Goal: Task Accomplishment & Management: Manage account settings

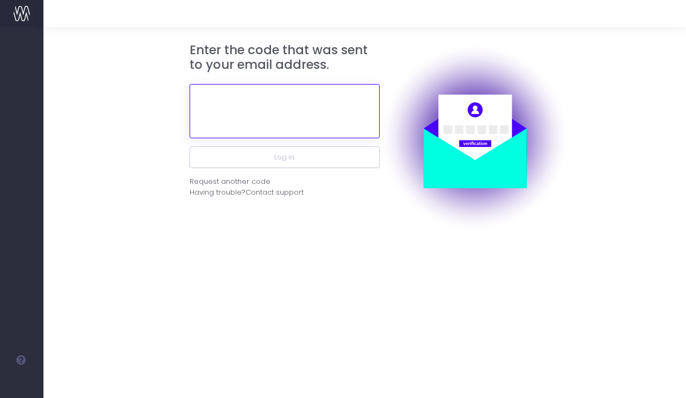
paste input "538107"
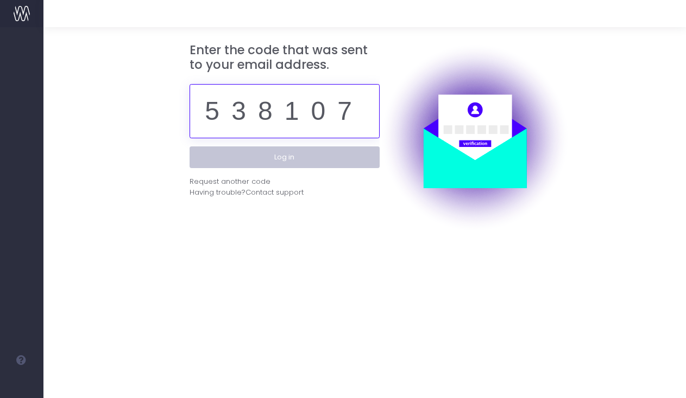
type input "538107"
click at [312, 162] on button "Log in" at bounding box center [284, 158] width 190 height 22
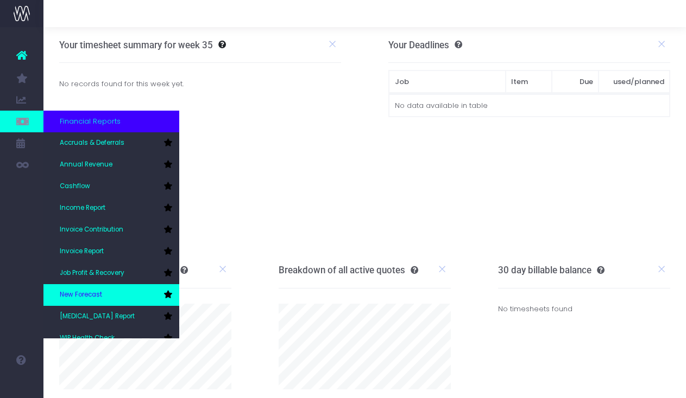
click at [104, 289] on link "New Forecast" at bounding box center [111, 295] width 136 height 22
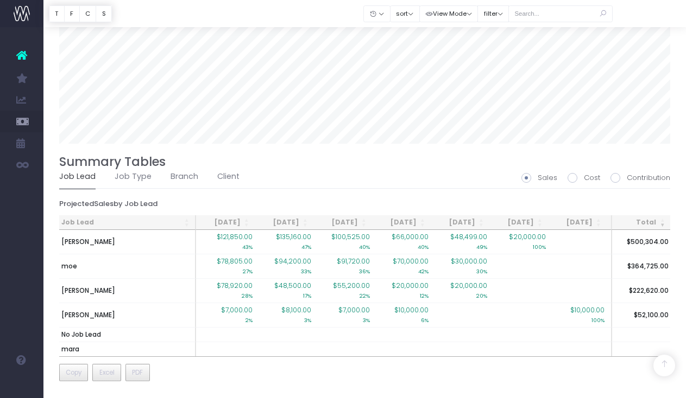
scroll to position [724, 0]
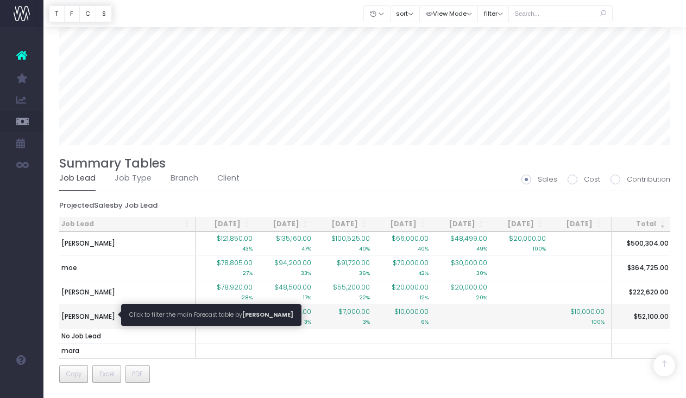
click at [94, 317] on span "[PERSON_NAME]" at bounding box center [88, 317] width 54 height 10
type input ""Job lead: philcurlis-gibson""
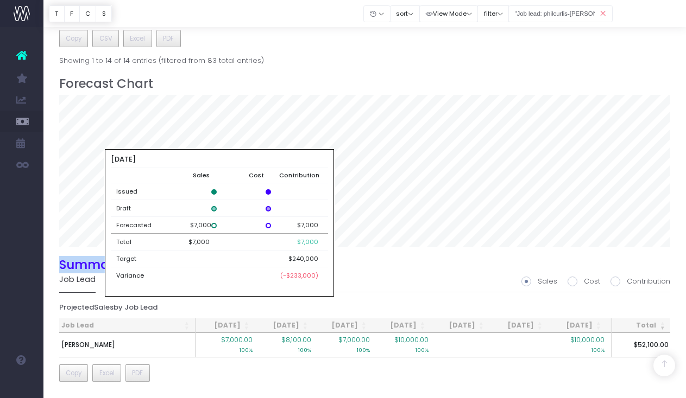
scroll to position [621, 0]
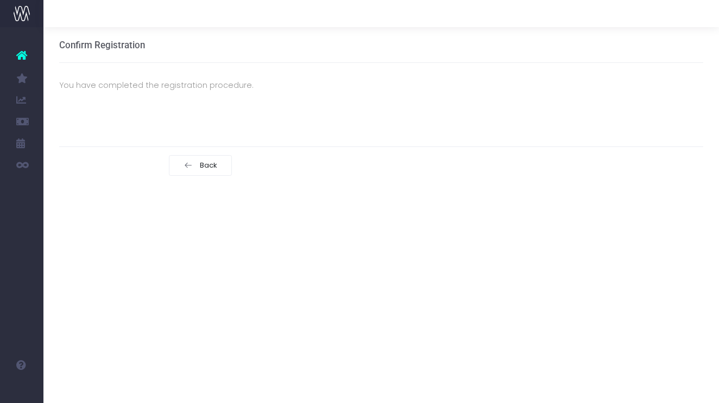
click at [38, 32] on ul "Account Warning You are on a paid plan. My Favourites You have no favourites Jo…" at bounding box center [21, 109] width 43 height 165
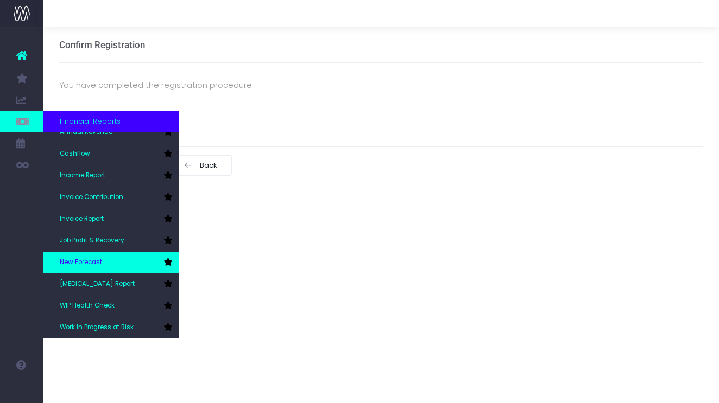
scroll to position [33, 0]
click at [102, 264] on span "New Forecast" at bounding box center [81, 263] width 42 height 10
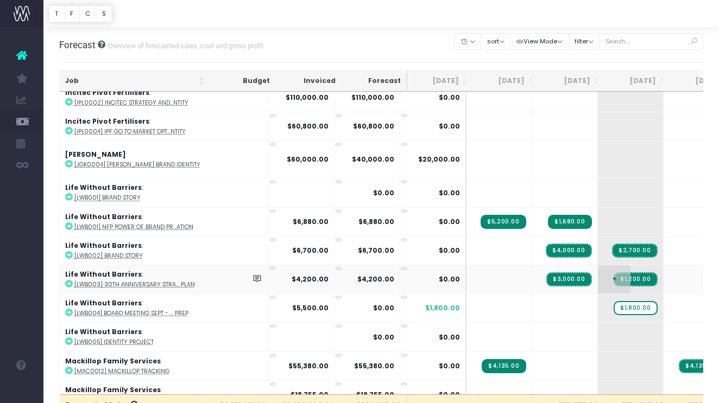
scroll to position [1482, 0]
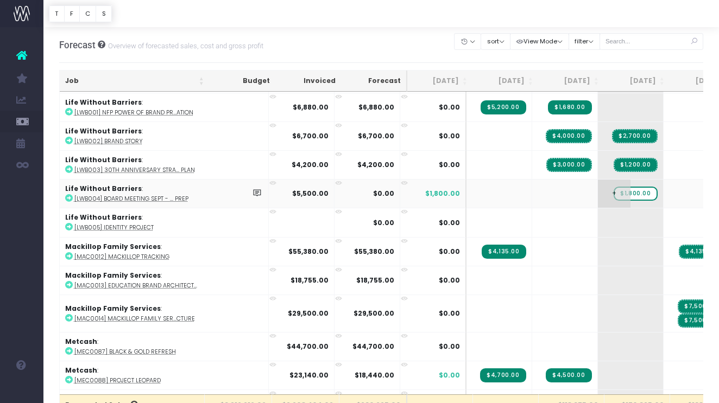
click at [613, 189] on span "$1,800.00" at bounding box center [634, 194] width 43 height 14
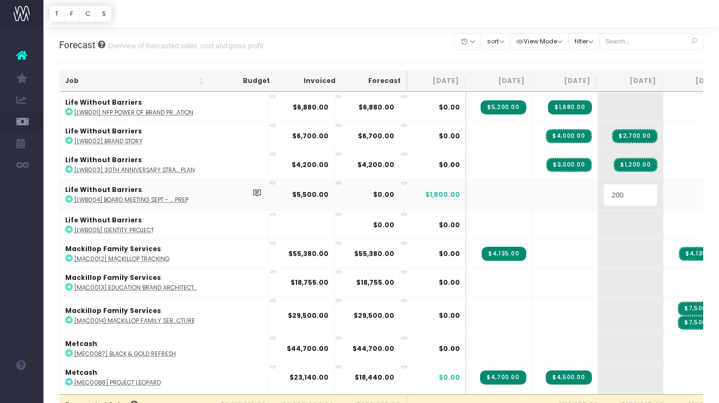
type input "2000"
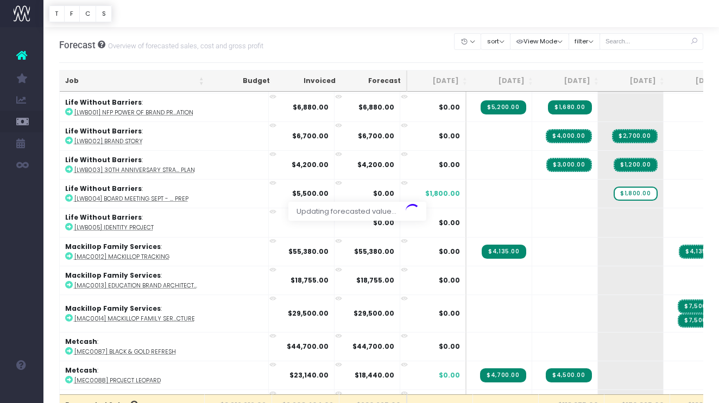
click at [567, 28] on body "Oh my... this is bad. [PERSON_NAME] wasn't able to load this page. Please conta…" at bounding box center [359, 201] width 719 height 403
click at [663, 188] on span "+" at bounding box center [679, 194] width 33 height 28
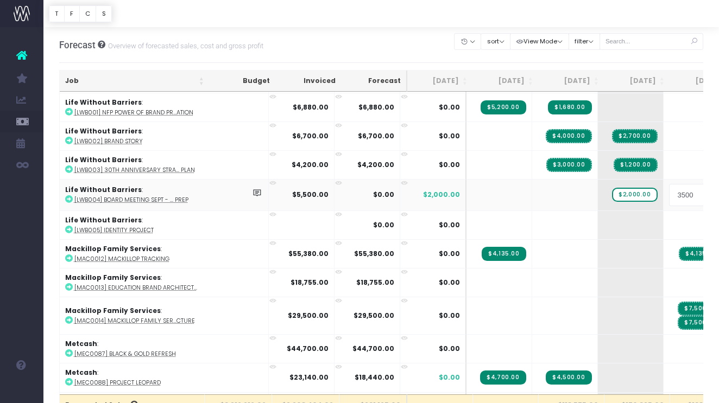
click at [628, 68] on body "Oh my... this is bad. [PERSON_NAME] wasn't able to load this page. Please conta…" at bounding box center [359, 201] width 719 height 403
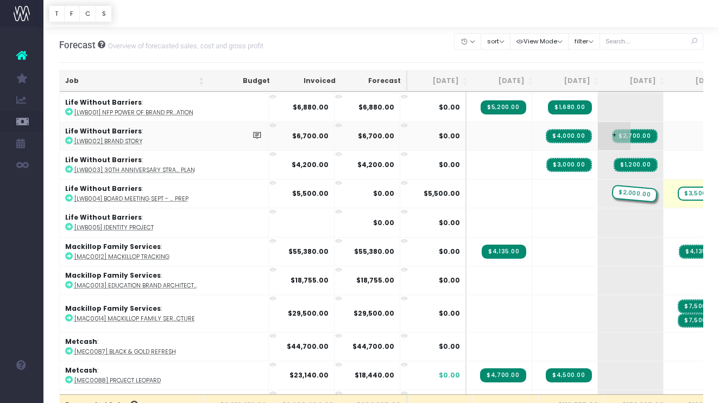
drag, startPoint x: 583, startPoint y: 192, endPoint x: 586, endPoint y: 139, distance: 53.3
click at [612, 192] on span "$2,000.00" at bounding box center [634, 194] width 45 height 14
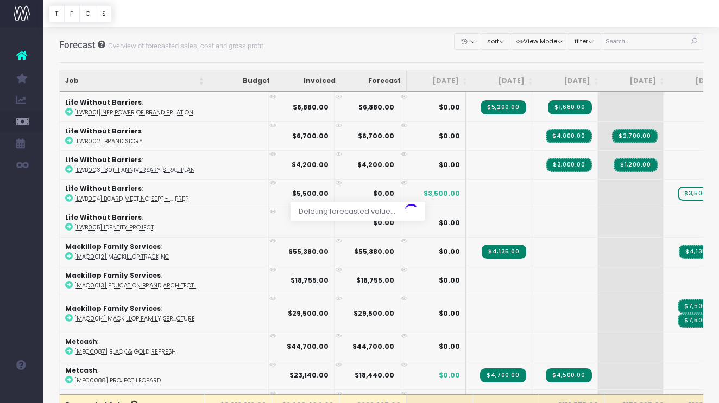
click at [639, 196] on div at bounding box center [359, 201] width 719 height 403
click at [677, 193] on span "$3,500.00" at bounding box center [699, 194] width 45 height 14
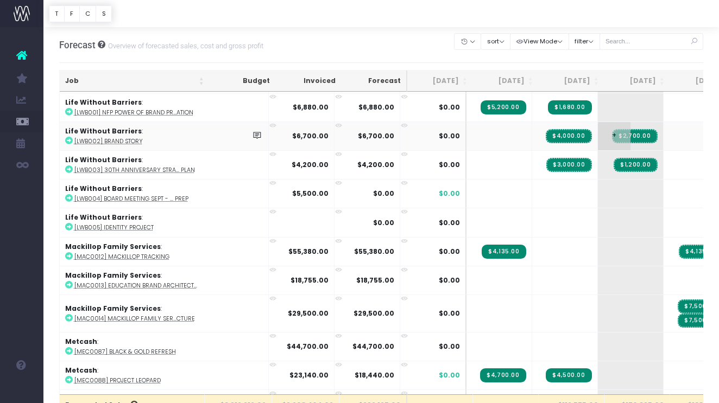
click at [598, 132] on span "+" at bounding box center [614, 136] width 33 height 28
click at [598, 130] on span "+" at bounding box center [614, 136] width 33 height 28
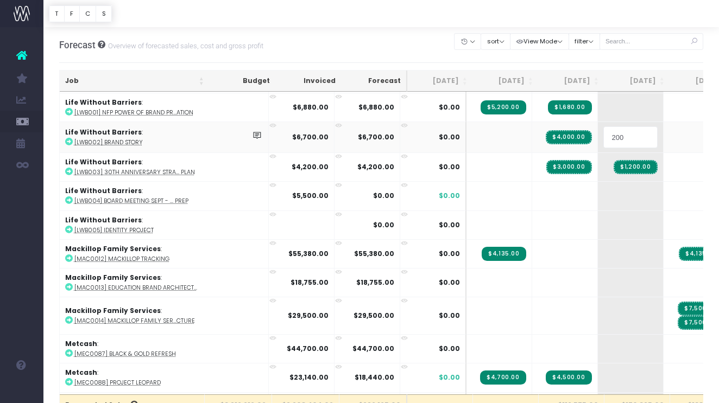
type input "2000"
click at [618, 61] on body "Oh my... this is bad. [PERSON_NAME] wasn't able to load this page. Please conta…" at bounding box center [359, 201] width 719 height 403
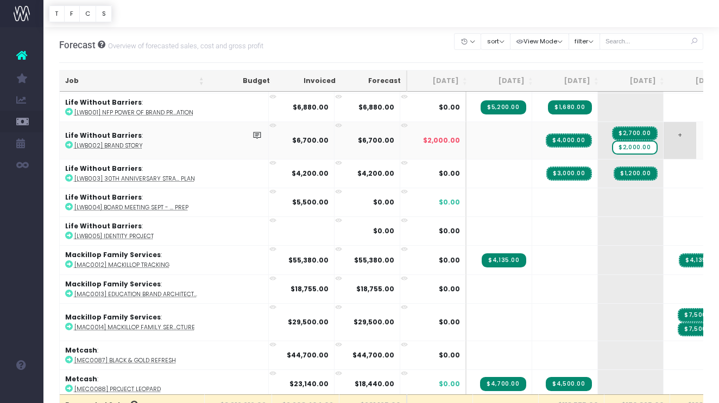
click at [663, 130] on span "+" at bounding box center [679, 140] width 33 height 37
type input "5000"
click at [672, 62] on body "Oh my... this is bad. [PERSON_NAME] wasn't able to load this page. Please conta…" at bounding box center [359, 201] width 719 height 403
click at [168, 205] on abbr "[LWB004] Board Meeting Sept - ... Prep" at bounding box center [131, 208] width 114 height 8
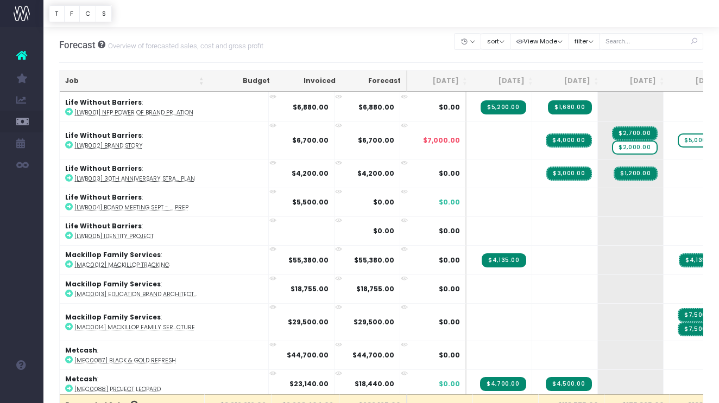
click at [537, 0] on div at bounding box center [380, 13] width 675 height 27
click at [677, 138] on span "$5,000.00" at bounding box center [699, 141] width 45 height 14
type input "5140"
click at [686, 51] on body "Oh my... this is bad. [PERSON_NAME] wasn't able to load this page. Please conta…" at bounding box center [359, 201] width 719 height 403
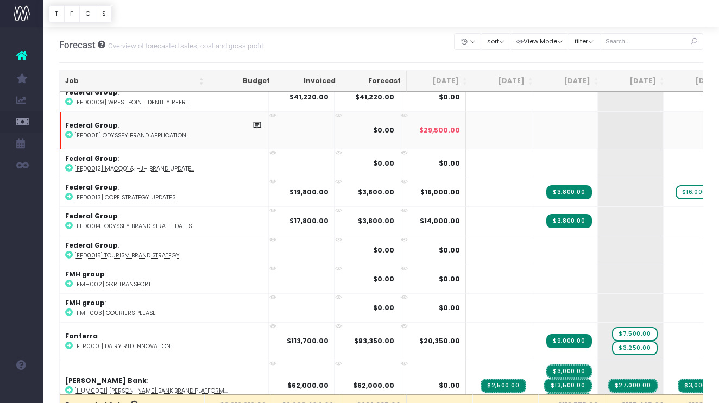
scroll to position [475, 0]
